Goal: Navigation & Orientation: Find specific page/section

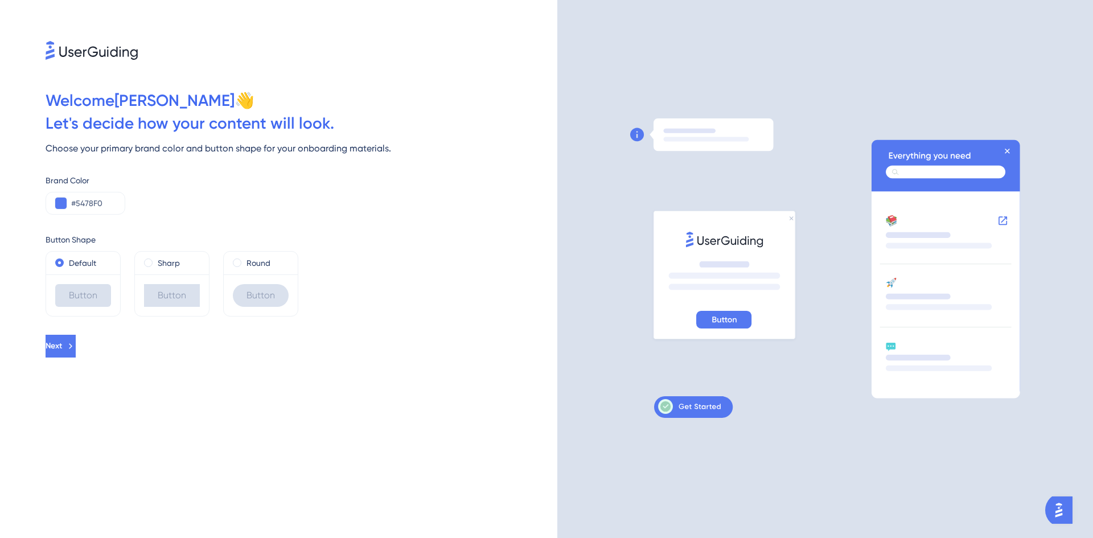
click at [73, 56] on icon at bounding box center [92, 50] width 92 height 19
click at [71, 54] on icon at bounding box center [92, 50] width 92 height 19
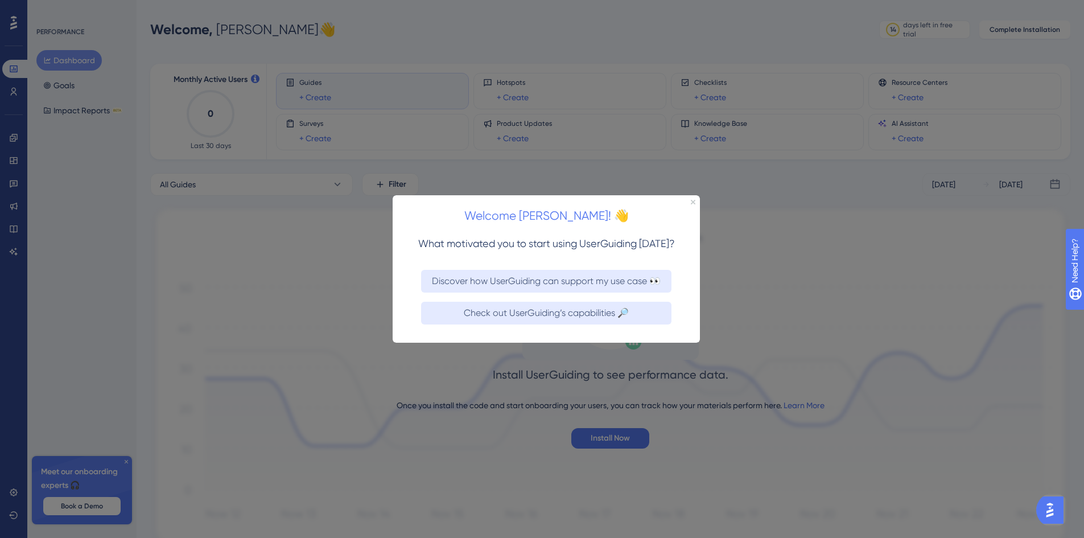
click at [694, 201] on icon "Close Preview" at bounding box center [693, 201] width 5 height 5
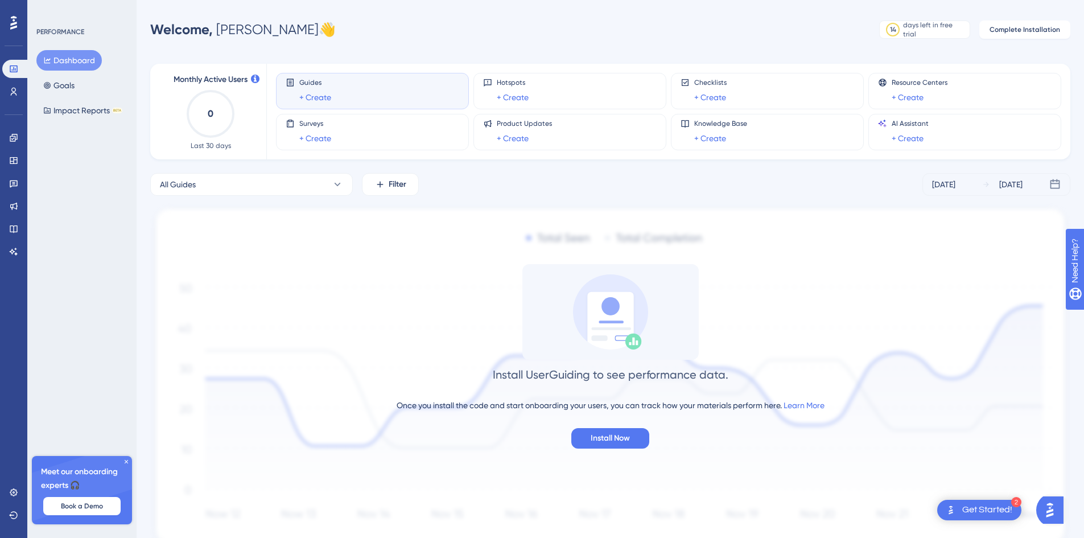
click at [13, 22] on icon at bounding box center [13, 22] width 7 height 15
